Goal: Transaction & Acquisition: Book appointment/travel/reservation

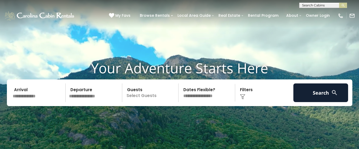
click at [26, 98] on input "text" at bounding box center [38, 92] width 55 height 19
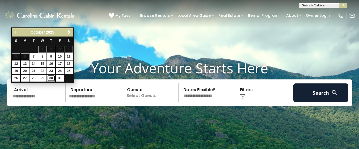
click at [50, 76] on link "30" at bounding box center [51, 78] width 8 height 7
type input "********"
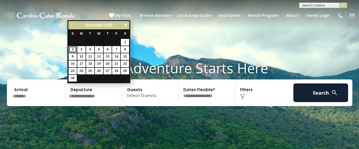
click at [71, 49] on link "2" at bounding box center [73, 49] width 8 height 7
type input "*******"
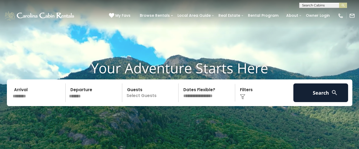
click at [148, 98] on p "Select Guests" at bounding box center [151, 92] width 55 height 19
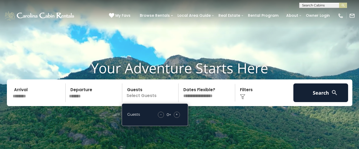
click at [178, 114] on span "+" at bounding box center [177, 113] width 2 height 5
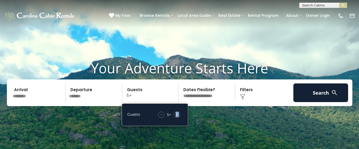
click at [178, 114] on span "+" at bounding box center [177, 113] width 2 height 5
click at [243, 96] on img at bounding box center [242, 96] width 5 height 5
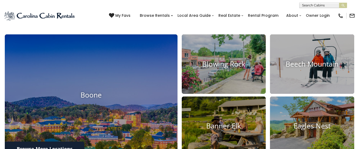
scroll to position [160, 0]
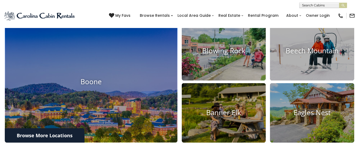
click at [95, 96] on img at bounding box center [91, 81] width 173 height 121
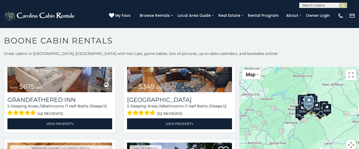
scroll to position [293, 0]
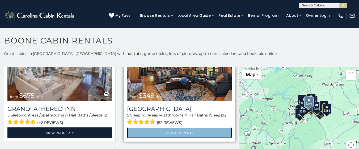
click at [169, 127] on link "View Property" at bounding box center [179, 132] width 105 height 11
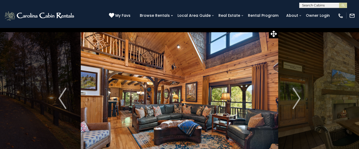
scroll to position [0, 0]
click at [308, 4] on input "text" at bounding box center [323, 5] width 47 height 5
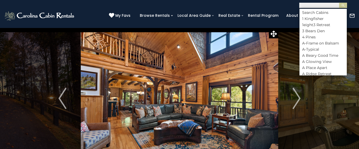
click at [284, 4] on div "**********" at bounding box center [179, 4] width 359 height 8
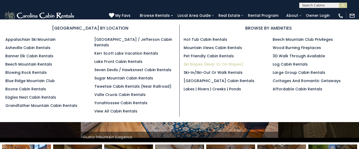
scroll to position [0, 0]
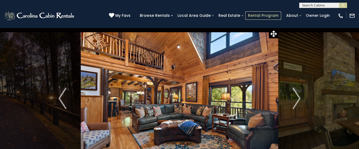
click at [263, 15] on link "Rental Program" at bounding box center [264, 15] width 36 height 8
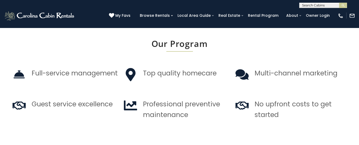
scroll to position [452, 0]
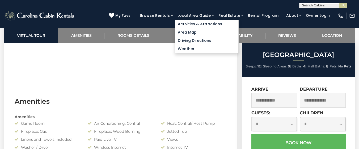
scroll to position [452, 0]
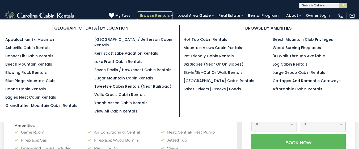
click at [159, 14] on link "Browse Rentals" at bounding box center [154, 15] width 35 height 8
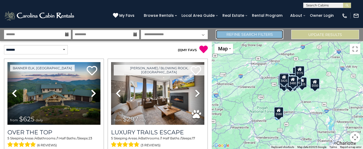
click at [255, 33] on link "Refine Search Filters" at bounding box center [250, 34] width 68 height 9
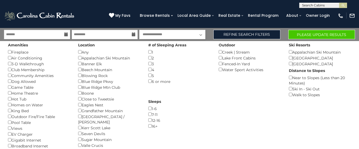
click at [10, 89] on div "Game Table ()" at bounding box center [39, 87] width 62 height 6
click at [65, 35] on icon at bounding box center [66, 34] width 4 height 4
click at [13, 35] on input "text" at bounding box center [37, 34] width 66 height 9
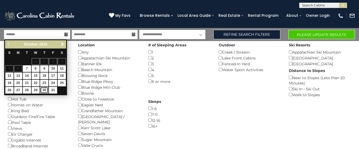
click at [45, 90] on link "30" at bounding box center [44, 90] width 8 height 7
type input "********"
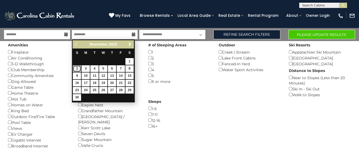
click at [76, 69] on link "2" at bounding box center [77, 68] width 8 height 7
type input "*******"
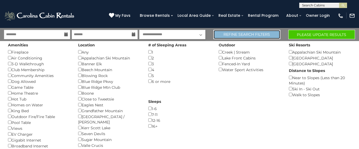
click at [244, 34] on link "Refine Search Filters" at bounding box center [247, 34] width 67 height 9
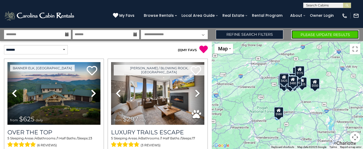
click at [328, 33] on button "Please Update Results" at bounding box center [326, 34] width 68 height 9
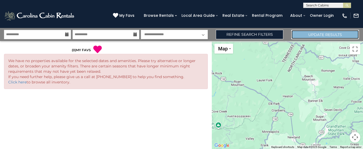
click at [333, 36] on button "Update Results" at bounding box center [326, 34] width 68 height 9
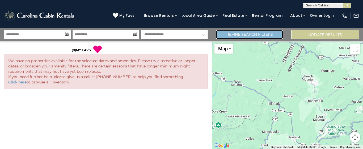
click at [242, 35] on link "Refine Search Filters" at bounding box center [250, 34] width 68 height 9
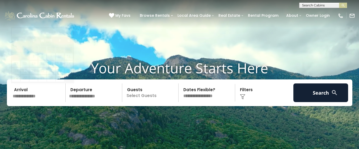
click at [28, 95] on input "text" at bounding box center [38, 92] width 55 height 19
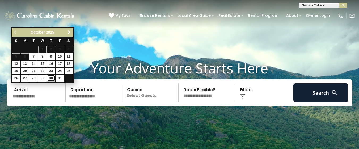
click at [52, 79] on link "30" at bounding box center [51, 78] width 8 height 7
type input "********"
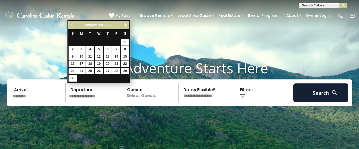
click at [75, 95] on input "text" at bounding box center [94, 92] width 55 height 19
click at [72, 51] on link "2" at bounding box center [73, 49] width 8 height 7
type input "*******"
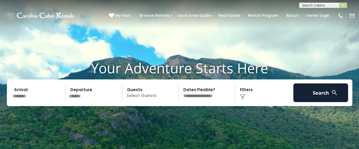
click at [143, 97] on p "Select Guests" at bounding box center [151, 92] width 55 height 19
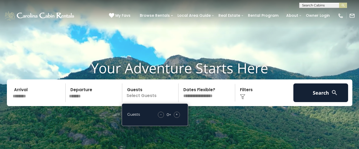
click at [178, 115] on span "+" at bounding box center [177, 113] width 2 height 5
click at [178, 114] on span "+" at bounding box center [177, 113] width 2 height 5
click at [177, 116] on span "+" at bounding box center [177, 113] width 2 height 5
click at [177, 114] on span "+" at bounding box center [177, 113] width 2 height 5
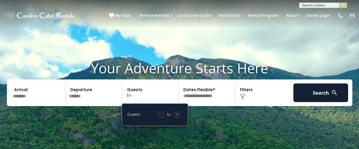
click at [177, 114] on span "+" at bounding box center [177, 113] width 2 height 5
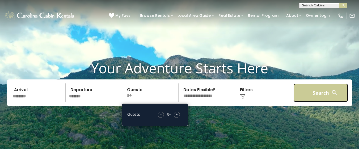
click at [311, 93] on button "Search" at bounding box center [321, 92] width 55 height 19
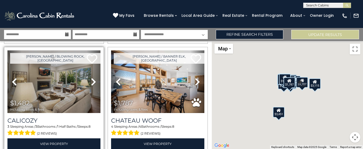
scroll to position [346, 0]
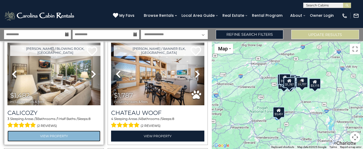
click at [70, 132] on link "View Property" at bounding box center [53, 135] width 93 height 11
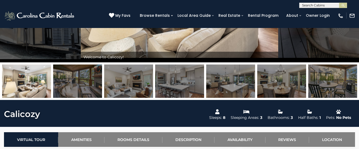
click at [97, 89] on img at bounding box center [77, 80] width 49 height 33
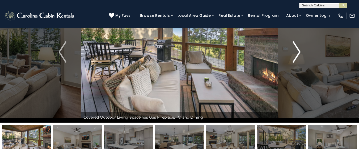
scroll to position [27, 0]
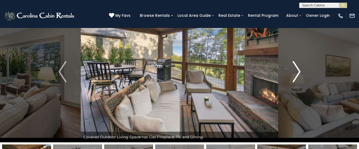
click at [297, 72] on img "Next" at bounding box center [297, 71] width 8 height 21
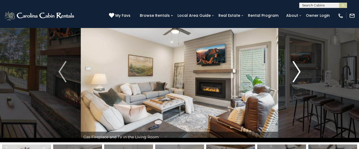
click at [297, 72] on img "Next" at bounding box center [297, 71] width 8 height 21
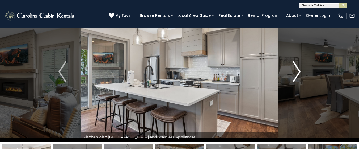
click at [297, 72] on img "Next" at bounding box center [297, 71] width 8 height 21
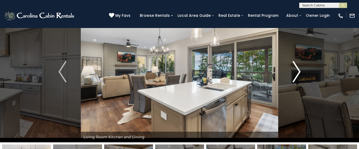
click at [297, 72] on img "Next" at bounding box center [297, 71] width 8 height 21
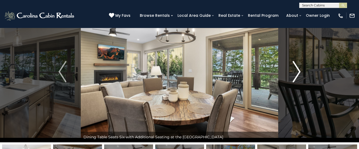
click at [297, 72] on img "Next" at bounding box center [297, 71] width 8 height 21
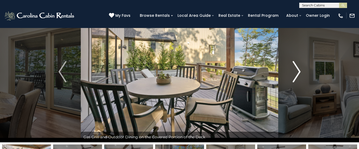
click at [297, 72] on img "Next" at bounding box center [297, 71] width 8 height 21
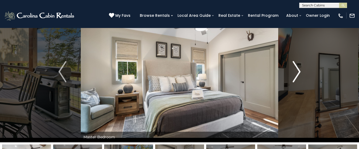
click at [297, 72] on img "Next" at bounding box center [297, 71] width 8 height 21
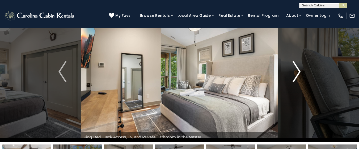
click at [297, 72] on img "Next" at bounding box center [297, 71] width 8 height 21
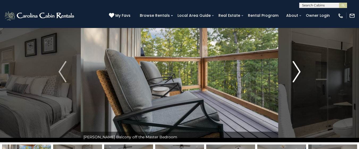
click at [297, 72] on img "Next" at bounding box center [297, 71] width 8 height 21
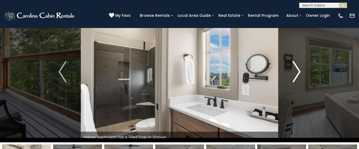
click at [297, 72] on img "Next" at bounding box center [297, 71] width 8 height 21
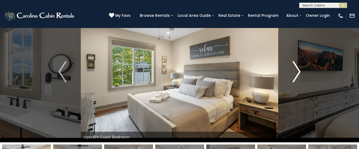
click at [297, 72] on img "Next" at bounding box center [297, 71] width 8 height 21
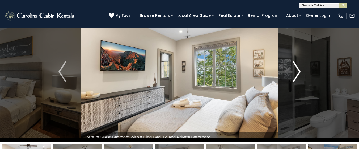
click at [297, 72] on img "Next" at bounding box center [297, 71] width 8 height 21
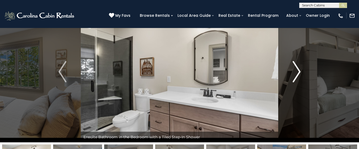
click at [297, 72] on img "Next" at bounding box center [297, 71] width 8 height 21
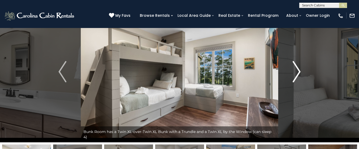
click at [297, 72] on img "Next" at bounding box center [297, 71] width 8 height 21
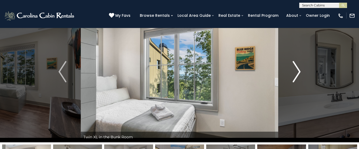
click at [297, 72] on img "Next" at bounding box center [297, 71] width 8 height 21
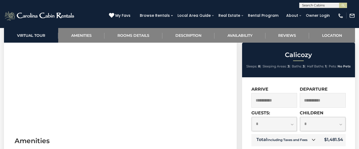
scroll to position [266, 0]
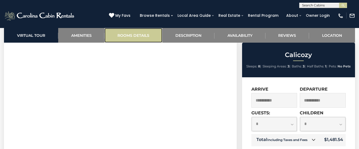
click at [135, 37] on link "Rooms Details" at bounding box center [134, 35] width 58 height 15
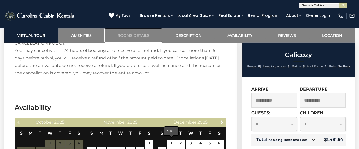
scroll to position [1113, 0]
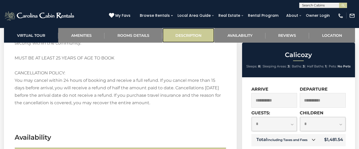
click at [191, 35] on link "Description" at bounding box center [189, 35] width 52 height 15
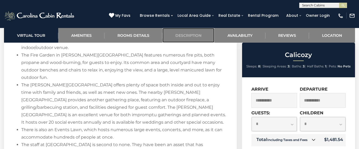
scroll to position [882, 0]
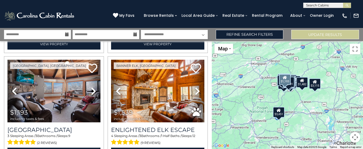
scroll to position [665, 0]
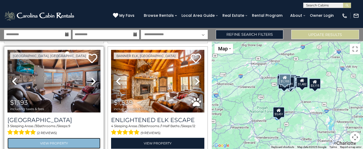
click at [75, 138] on link "View Property" at bounding box center [53, 143] width 93 height 11
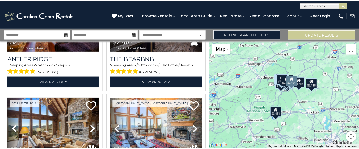
scroll to position [931, 0]
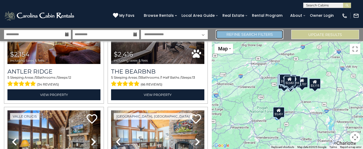
click at [228, 32] on link "Refine Search Filters" at bounding box center [250, 34] width 68 height 9
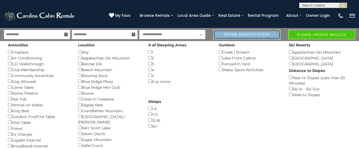
click at [264, 33] on link "Refine Search Filters" at bounding box center [247, 34] width 67 height 9
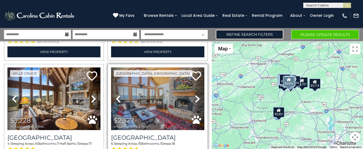
scroll to position [1011, 0]
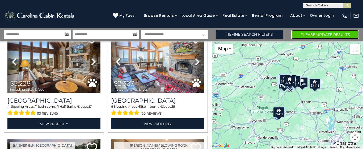
click at [326, 34] on button "Please Update Results" at bounding box center [326, 34] width 68 height 9
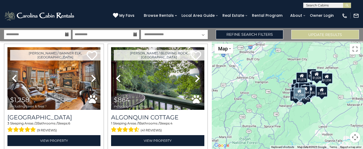
scroll to position [133, 0]
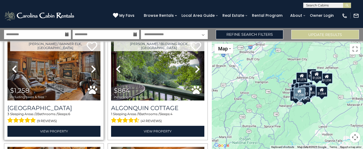
click at [55, 84] on img at bounding box center [53, 69] width 93 height 63
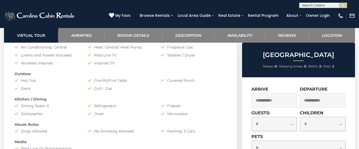
scroll to position [399, 0]
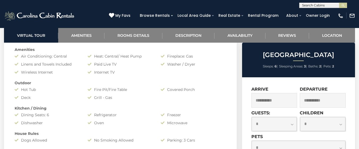
click at [294, 124] on select "**********" at bounding box center [274, 124] width 45 height 14
select select "*"
click at [252, 117] on select "**********" at bounding box center [274, 124] width 45 height 14
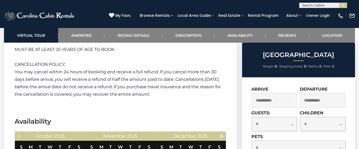
scroll to position [905, 0]
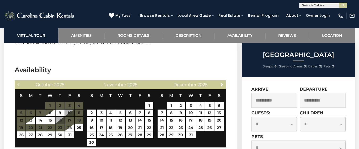
click at [338, 112] on div "**********" at bounding box center [323, 120] width 46 height 21
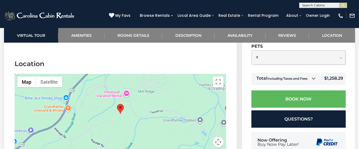
scroll to position [1194, 0]
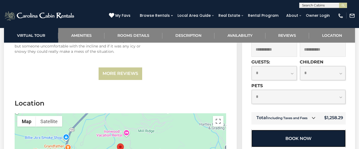
click at [297, 130] on button "Book Now" at bounding box center [299, 138] width 94 height 17
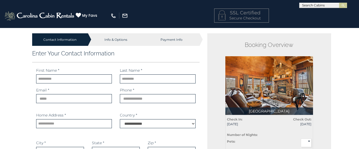
select select "*********"
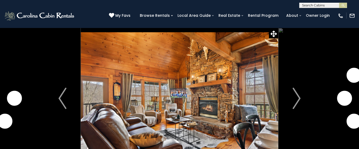
select select "*"
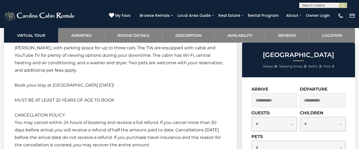
scroll to position [829, 0]
